Goal: Task Accomplishment & Management: Manage account settings

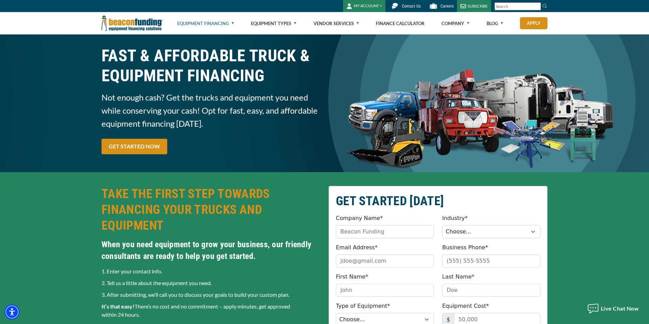
click at [368, 9] on button "MY ACCOUNT" at bounding box center [364, 6] width 42 height 12
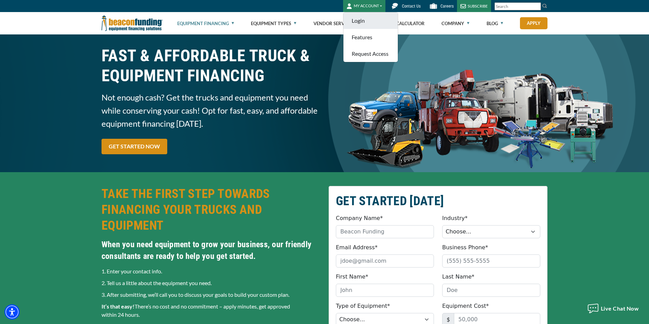
click at [360, 19] on link "Login" at bounding box center [371, 20] width 54 height 17
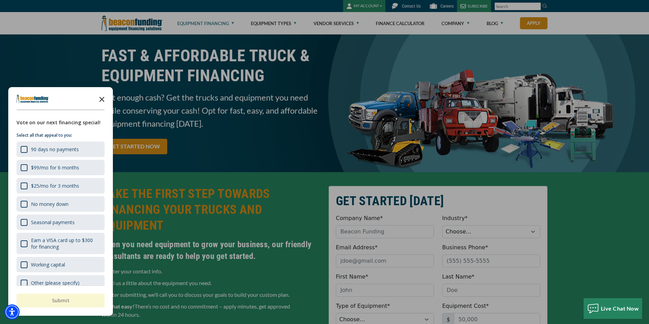
click at [102, 100] on icon "Close the survey" at bounding box center [102, 99] width 14 height 14
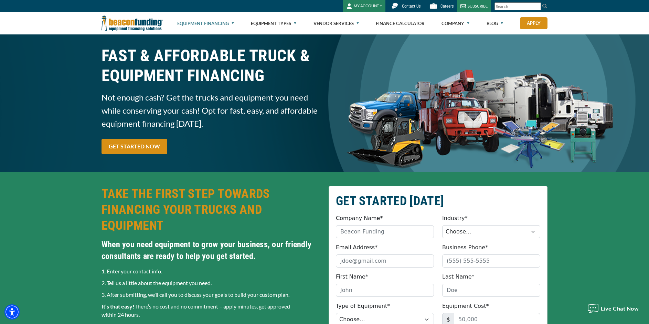
click at [370, 6] on button "MY ACCOUNT" at bounding box center [364, 6] width 42 height 12
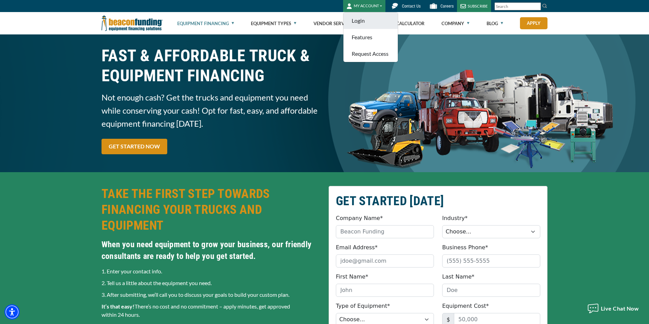
click at [368, 18] on link "Login" at bounding box center [371, 20] width 54 height 17
